Goal: Task Accomplishment & Management: Manage account settings

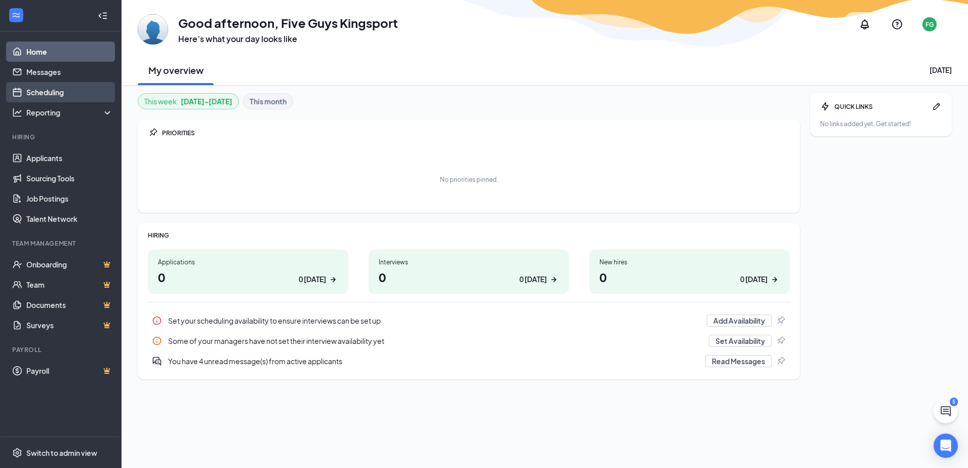
click at [56, 89] on link "Scheduling" at bounding box center [69, 92] width 87 height 20
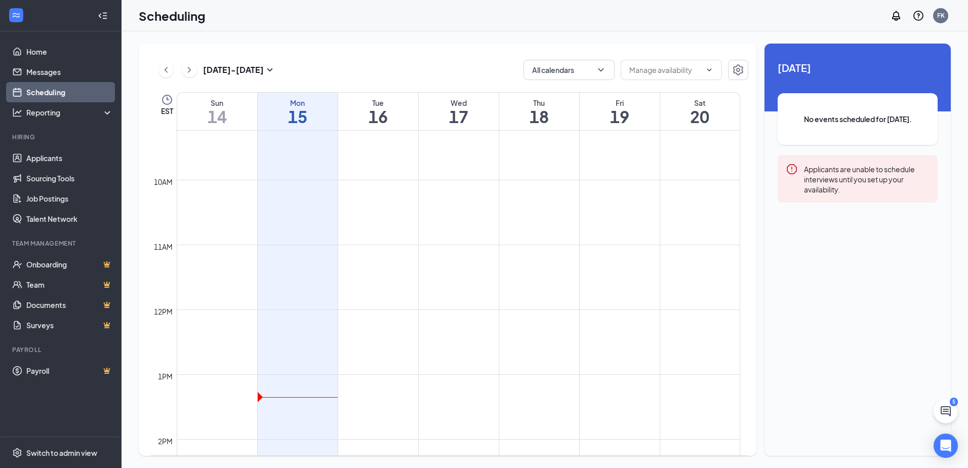
scroll to position [801, 0]
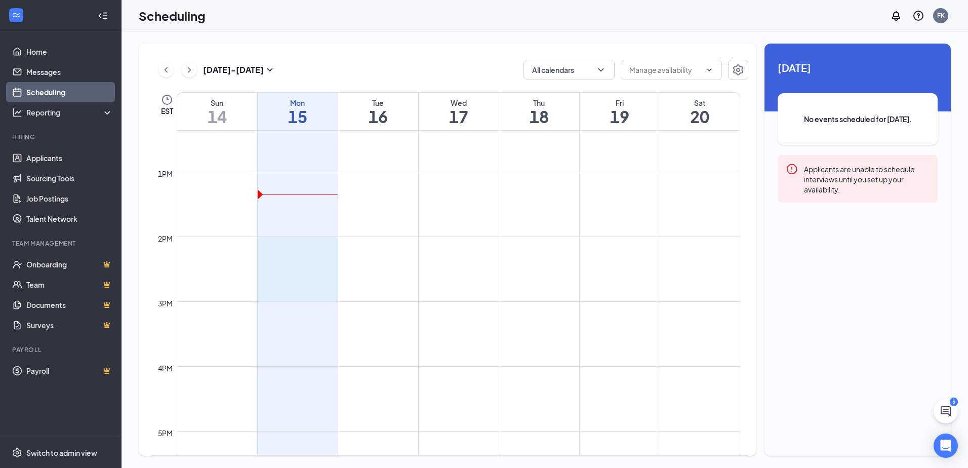
drag, startPoint x: 299, startPoint y: 248, endPoint x: 306, endPoint y: 286, distance: 39.1
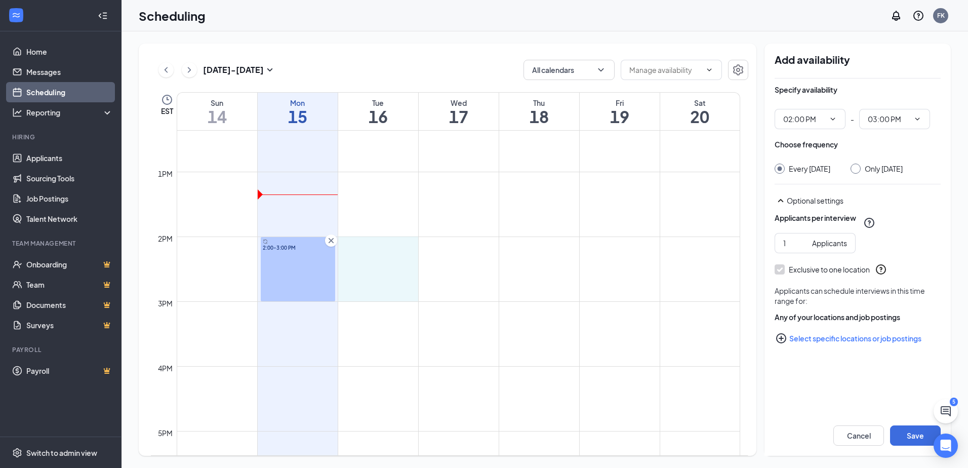
drag, startPoint x: 378, startPoint y: 242, endPoint x: 387, endPoint y: 299, distance: 57.9
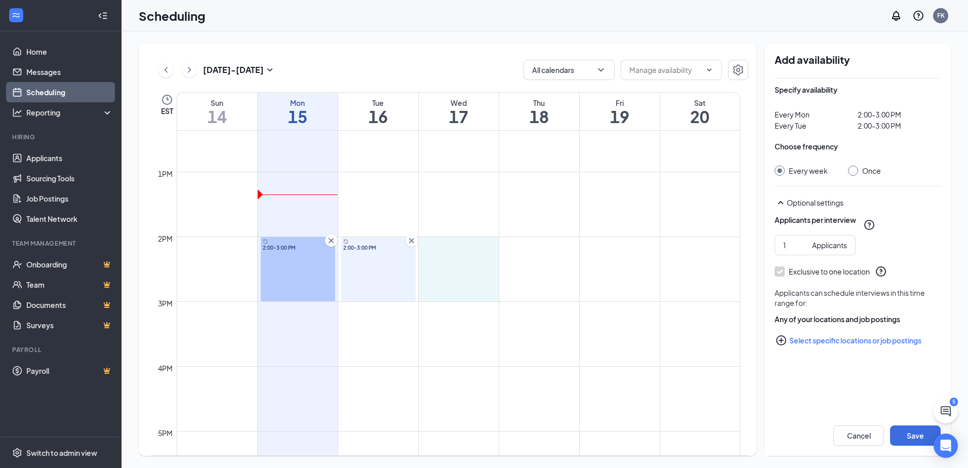
drag, startPoint x: 449, startPoint y: 239, endPoint x: 465, endPoint y: 285, distance: 48.0
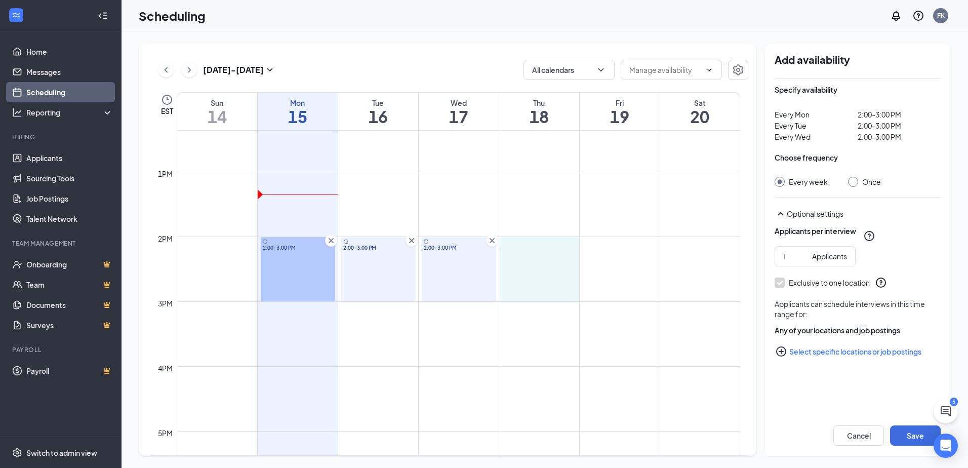
drag, startPoint x: 554, startPoint y: 240, endPoint x: 561, endPoint y: 285, distance: 46.0
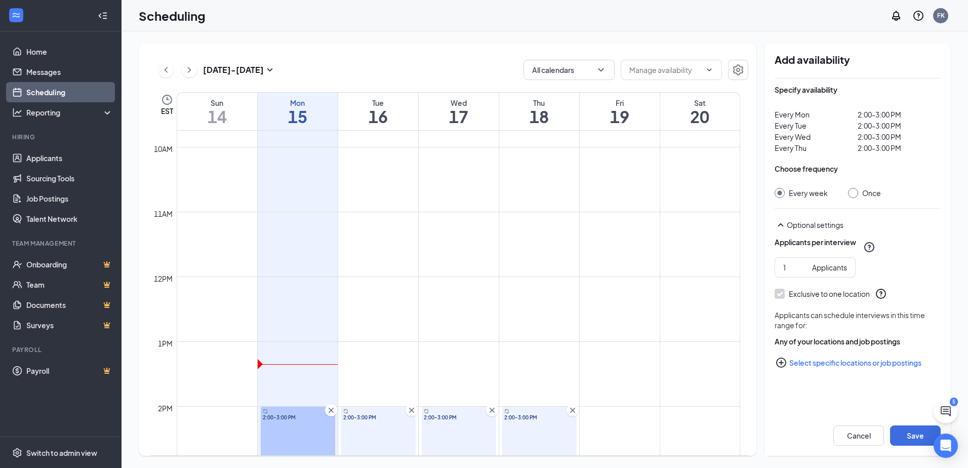
scroll to position [649, 0]
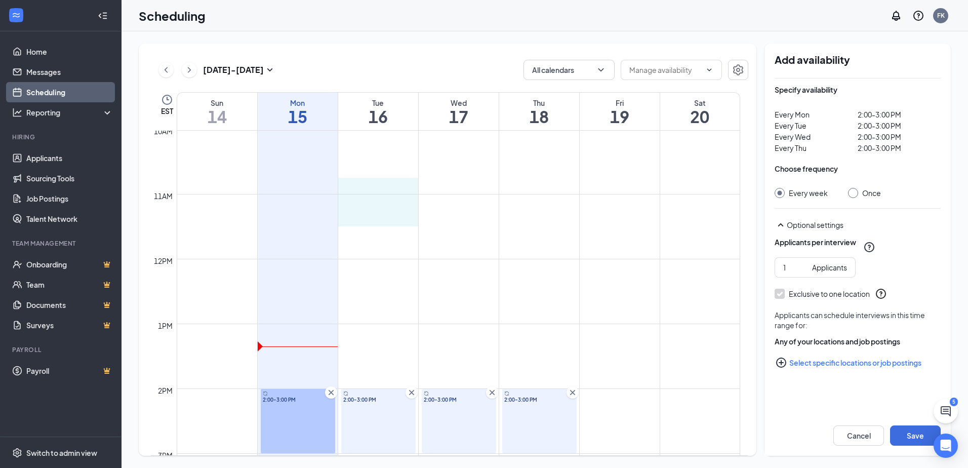
drag, startPoint x: 385, startPoint y: 184, endPoint x: 392, endPoint y: 225, distance: 41.5
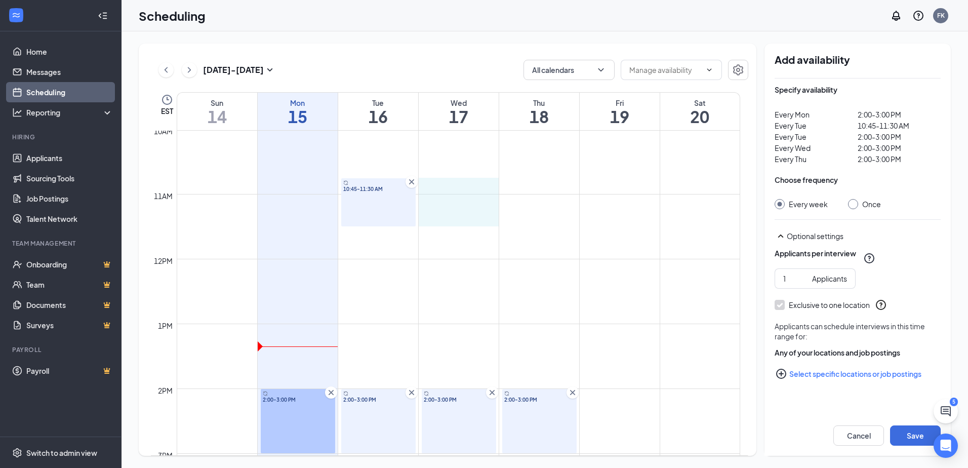
drag, startPoint x: 451, startPoint y: 180, endPoint x: 461, endPoint y: 215, distance: 36.7
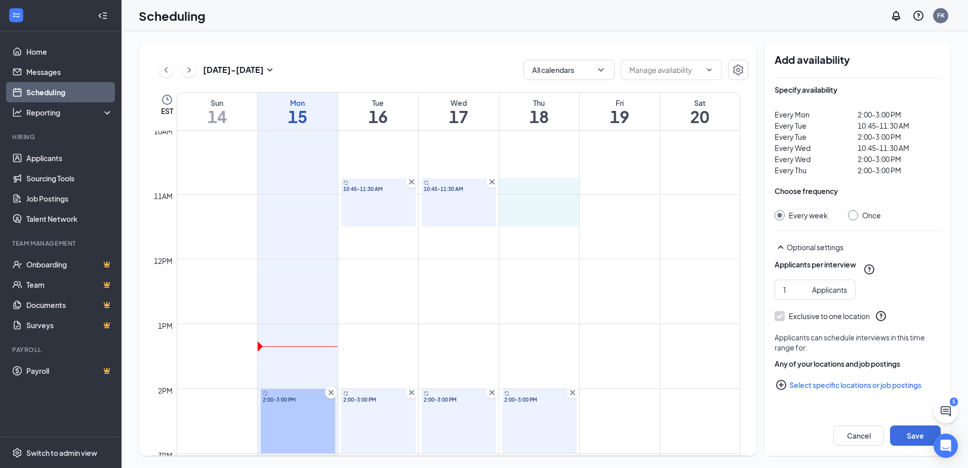
drag, startPoint x: 535, startPoint y: 183, endPoint x: 540, endPoint y: 220, distance: 37.2
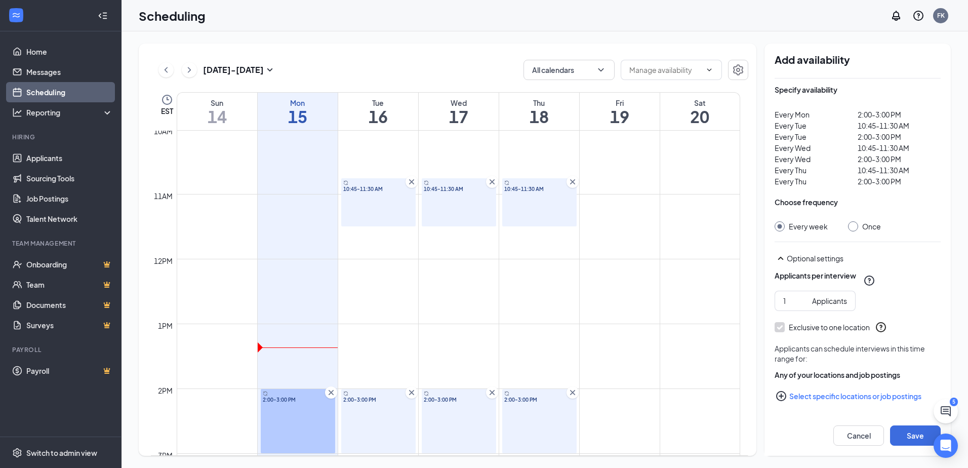
click at [863, 226] on div "Once" at bounding box center [871, 226] width 19 height 10
drag, startPoint x: 863, startPoint y: 226, endPoint x: 853, endPoint y: 226, distance: 9.6
click at [853, 226] on input "Once" at bounding box center [851, 224] width 7 height 7
radio input "true"
radio input "false"
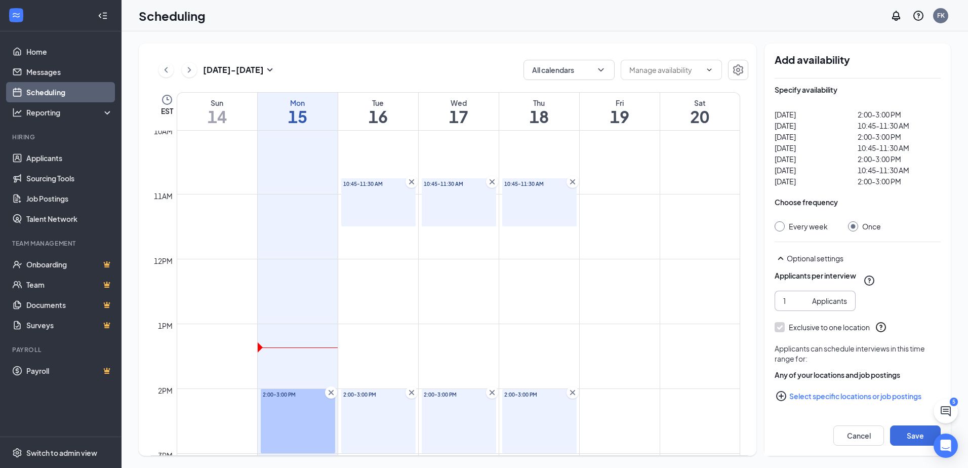
drag, startPoint x: 789, startPoint y: 300, endPoint x: 764, endPoint y: 301, distance: 25.3
click at [764, 301] on div "[DATE] - [DATE] All calendars EST Sun 14 Mon 15 Tue 16 Wed 17 Thu 18 Fri 19 Sat…" at bounding box center [545, 250] width 812 height 412
click at [640, 337] on td at bounding box center [458, 331] width 563 height 16
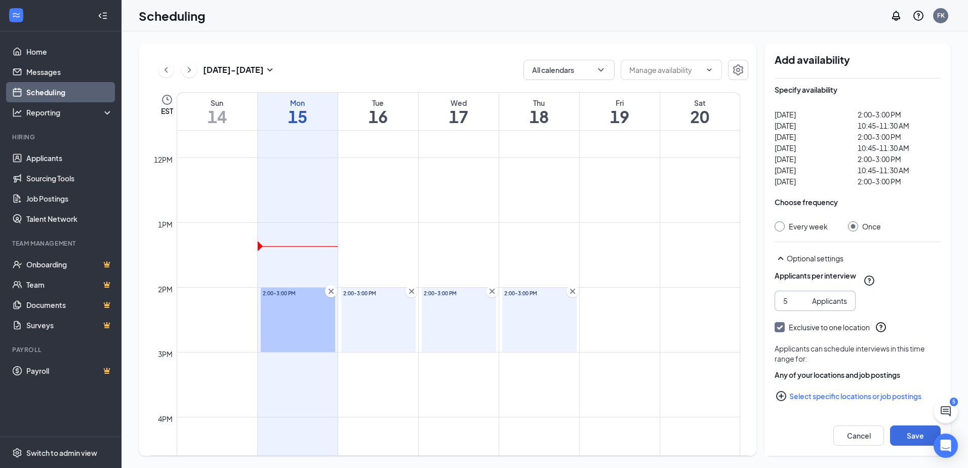
scroll to position [599, 0]
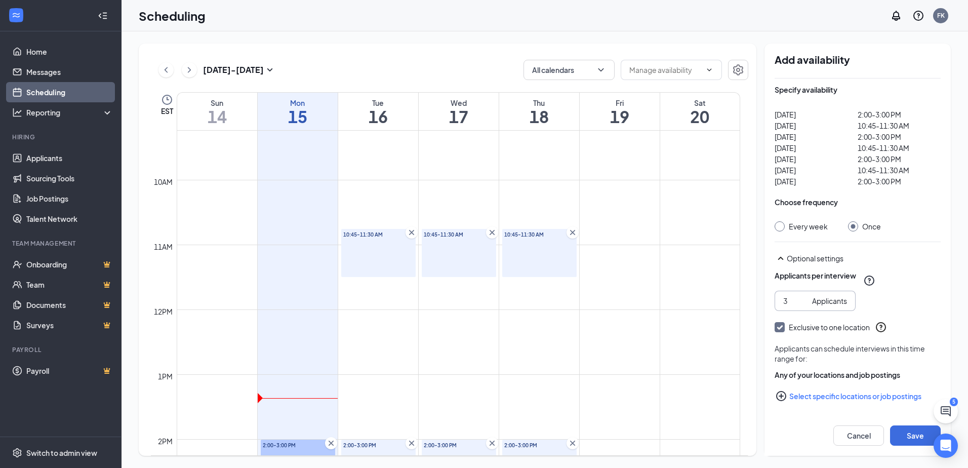
type input "3"
click at [778, 232] on div "Specify availability [DATE] 2:00-3:00 PM [DATE] 10:45-11:30 AM [DATE] 2:00-3:00…" at bounding box center [857, 262] width 166 height 368
click at [783, 227] on div at bounding box center [779, 226] width 10 height 10
click at [782, 227] on div at bounding box center [779, 226] width 10 height 10
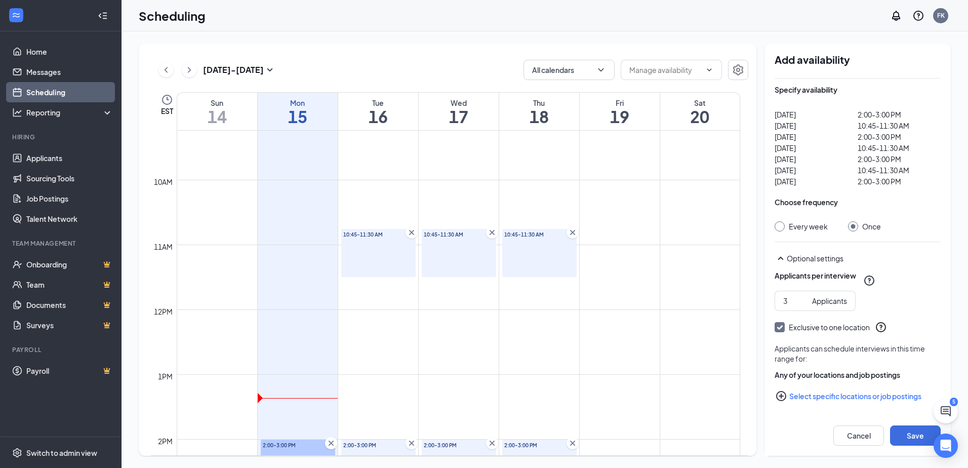
scroll to position [1, 0]
click at [918, 438] on button "Save" at bounding box center [915, 435] width 51 height 20
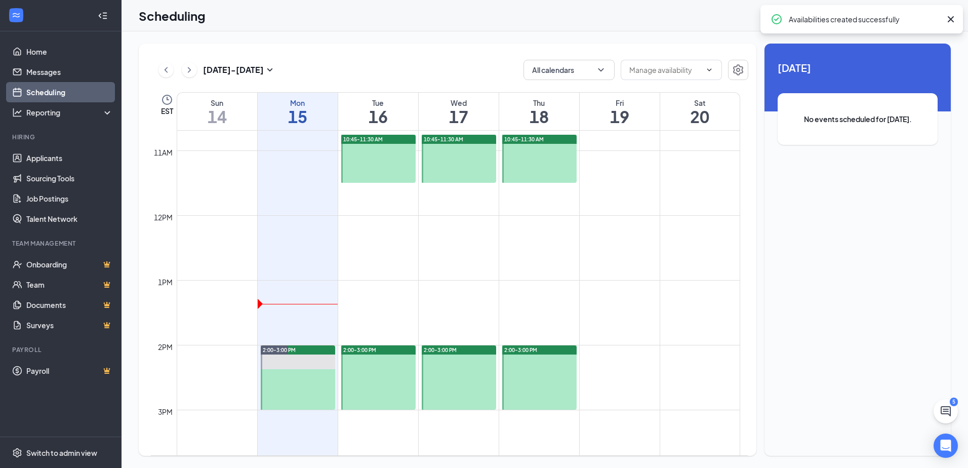
click at [357, 280] on tbody "12am 1am 2am 3am 4am 5am 6am 7am 8am 9am 10am 11am 12pm 1pm 2pm 3pm 4pm 5pm 6pm…" at bounding box center [445, 215] width 589 height 1555
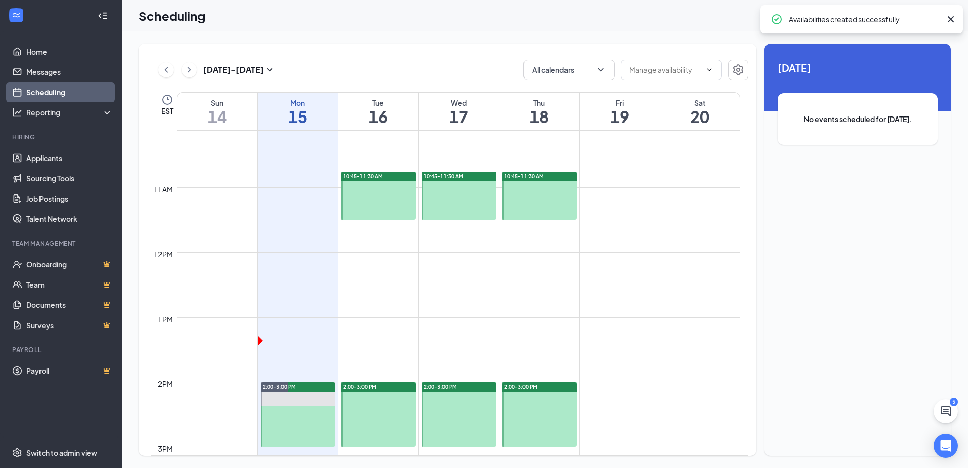
scroll to position [649, 0]
